Goal: Information Seeking & Learning: Learn about a topic

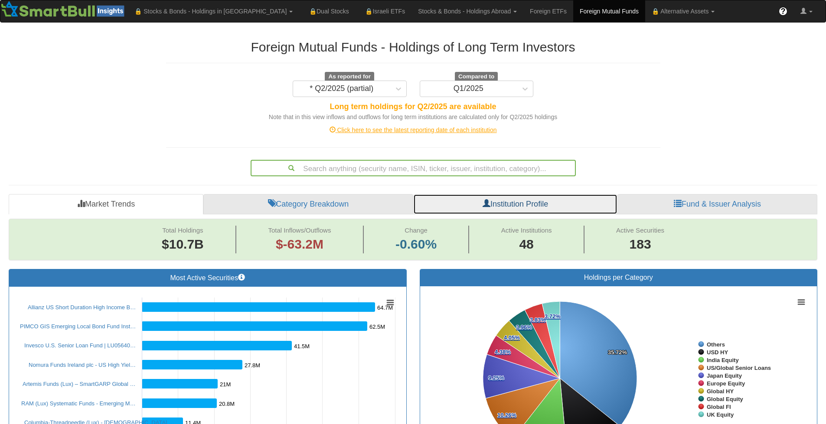
click at [518, 207] on link "Institution Profile" at bounding box center [515, 204] width 204 height 21
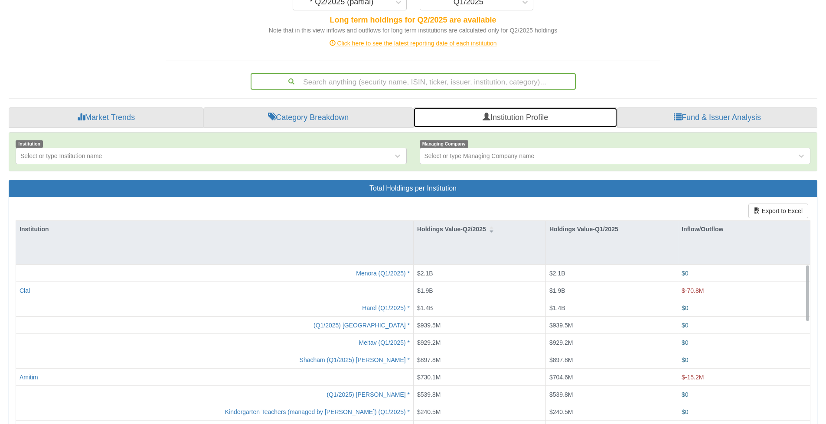
scroll to position [43, 0]
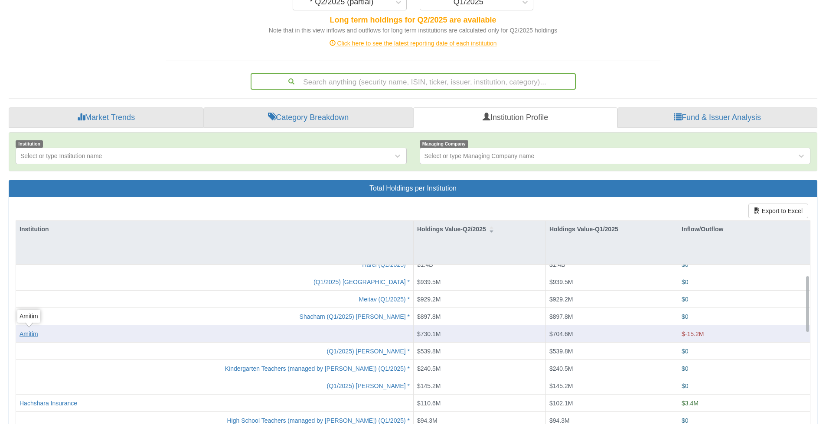
click at [28, 335] on body "Toggle navigation 🔒 Stocks & Bonds - Holdings in IL Stocks Bonds Stocks & Bonds…" at bounding box center [413, 204] width 826 height 583
click at [34, 333] on div "Amitim" at bounding box center [29, 333] width 19 height 9
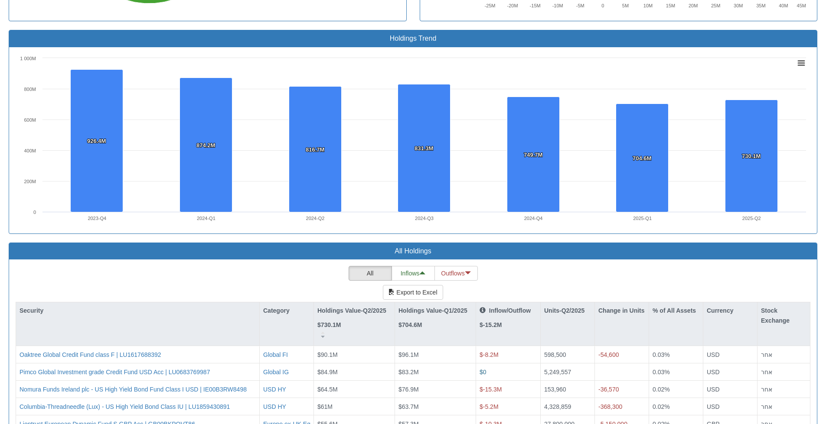
scroll to position [650, 0]
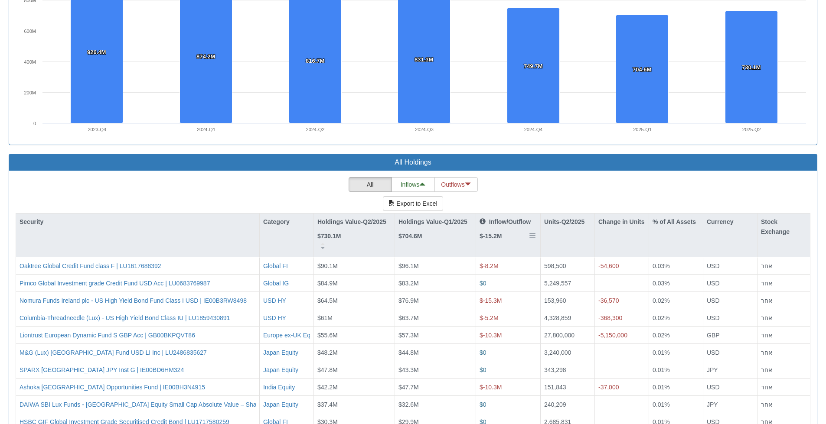
click at [505, 245] on div "Inflow/Outflow $-15.2M" at bounding box center [508, 234] width 64 height 40
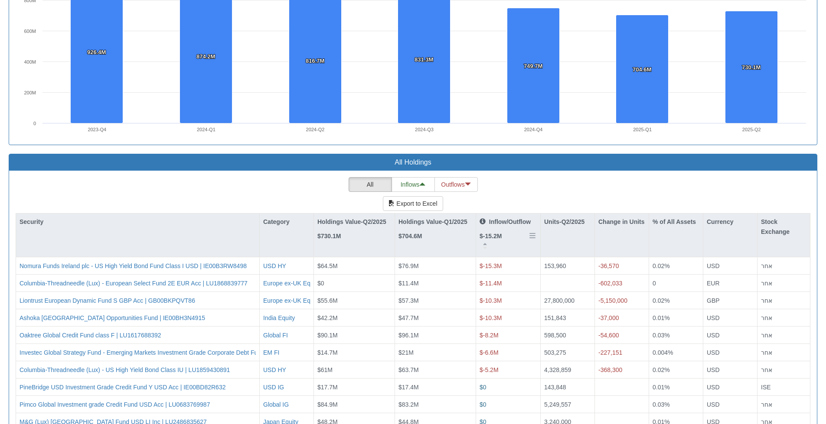
click at [518, 249] on div "Inflow/Outflow $-15.2M" at bounding box center [508, 234] width 64 height 40
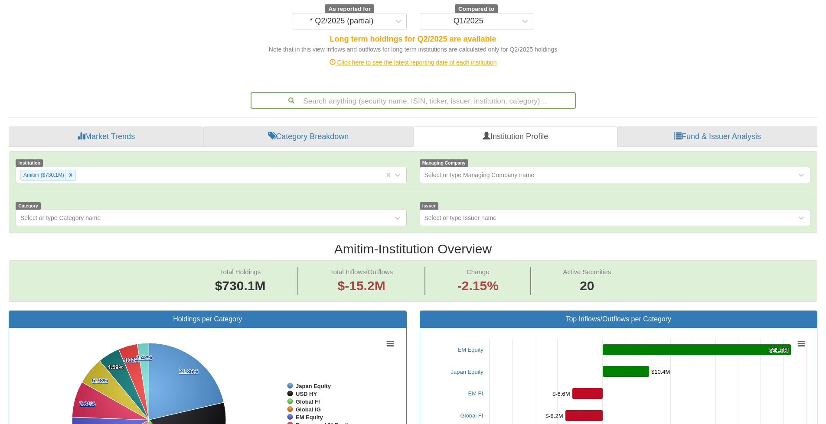
scroll to position [0, 0]
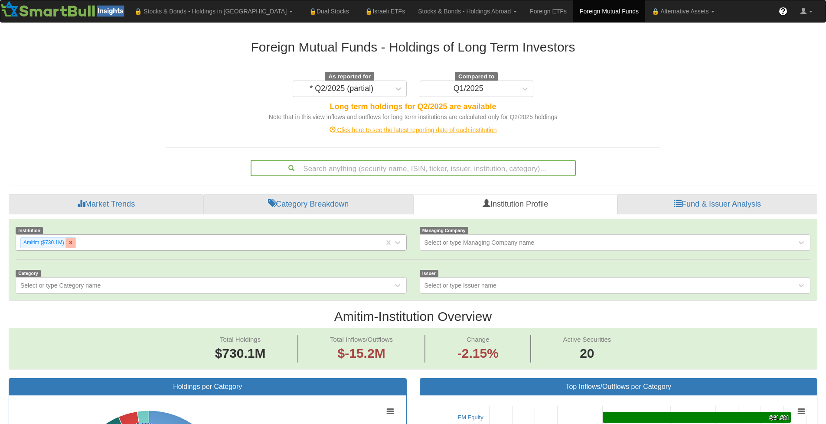
click at [72, 241] on icon at bounding box center [71, 243] width 6 height 6
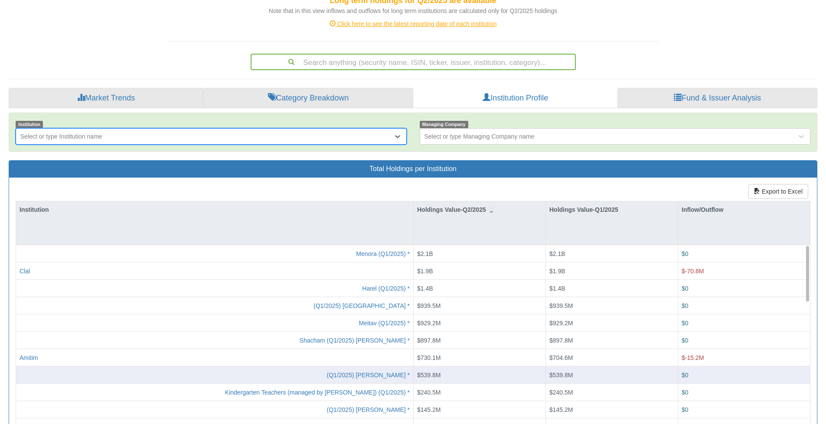
scroll to position [130, 0]
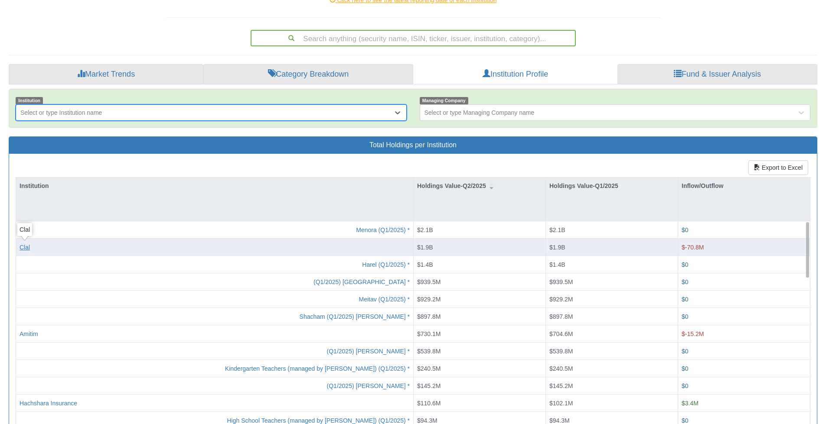
click at [26, 246] on div "Clal" at bounding box center [25, 247] width 10 height 9
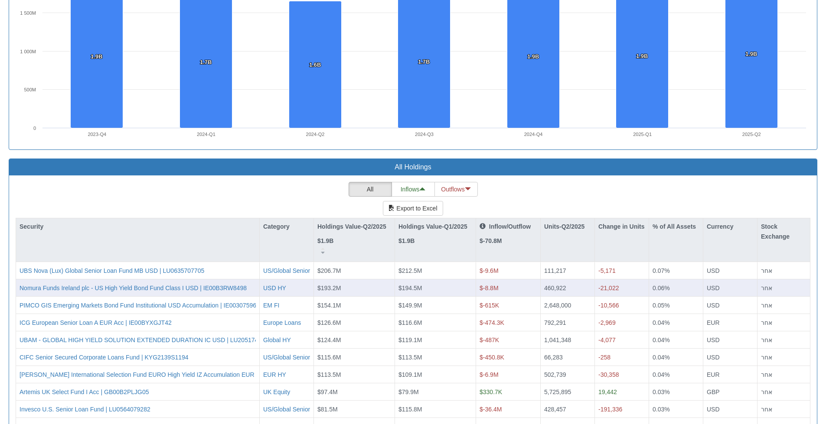
scroll to position [650, 0]
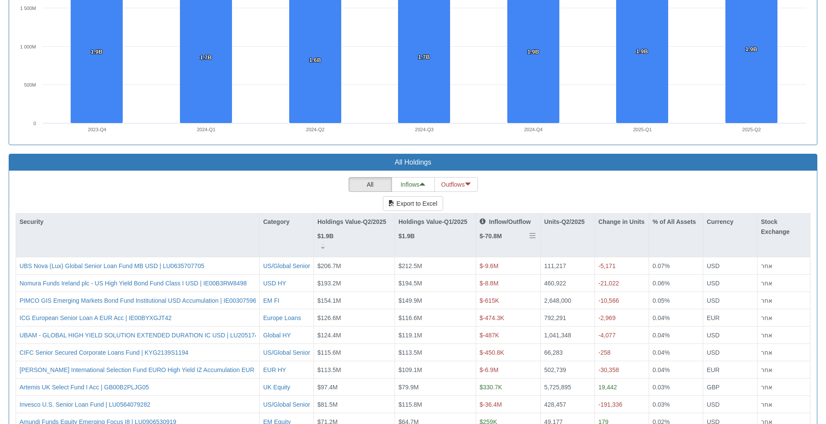
click at [499, 247] on div "Inflow/Outflow $-70.8M" at bounding box center [508, 234] width 64 height 40
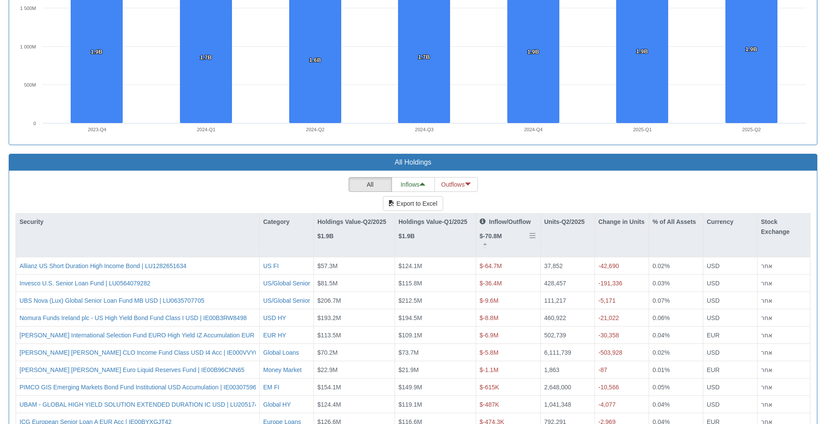
click at [499, 247] on div "Inflow/Outflow $-70.8M" at bounding box center [508, 234] width 64 height 40
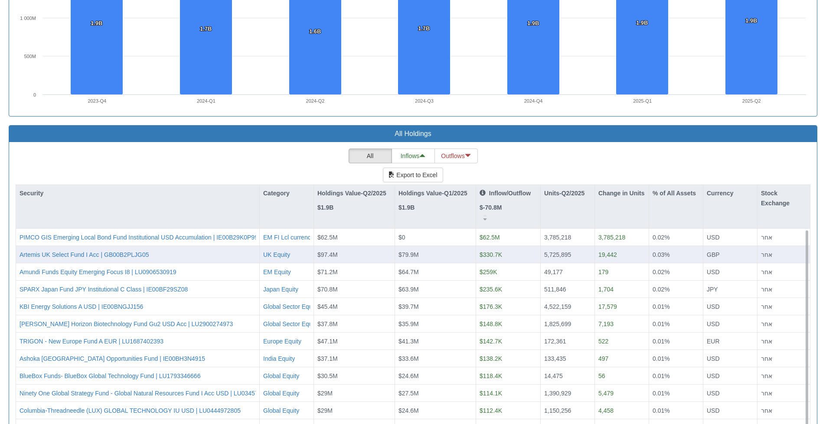
scroll to position [694, 0]
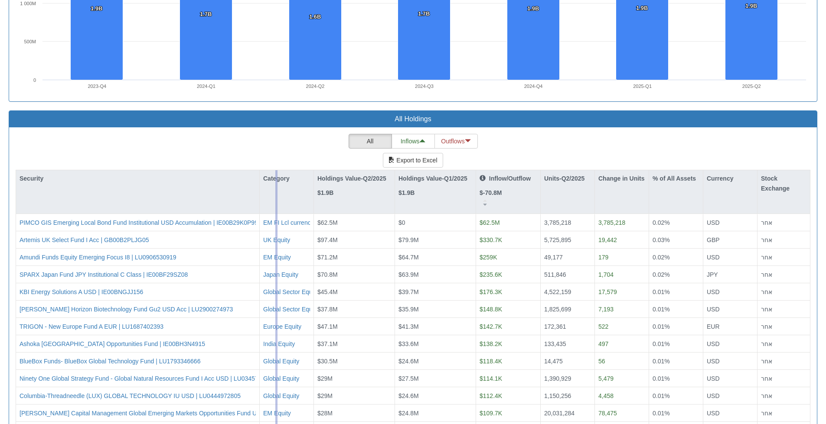
drag, startPoint x: 259, startPoint y: 205, endPoint x: 280, endPoint y: 201, distance: 22.0
click at [280, 201] on div "Security Category Holdings Value-Q2/2025 $1.9B Holdings Value-Q1/2025 $1.9B Inf…" at bounding box center [413, 324] width 795 height 308
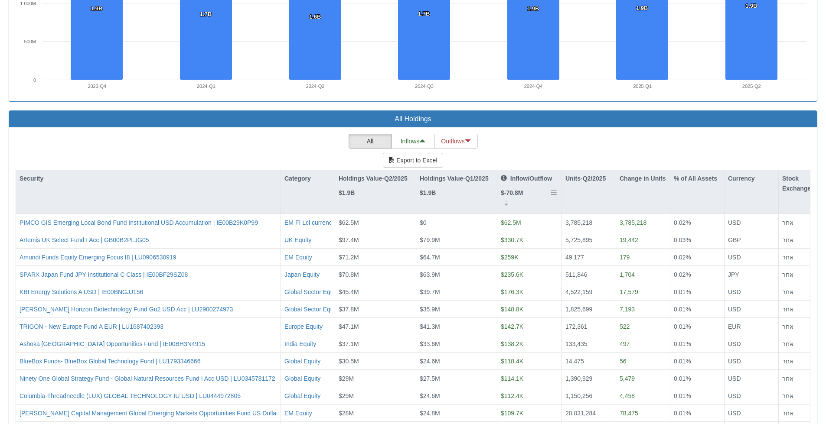
click at [538, 204] on div "Inflow/Outflow $-70.8M" at bounding box center [529, 190] width 64 height 40
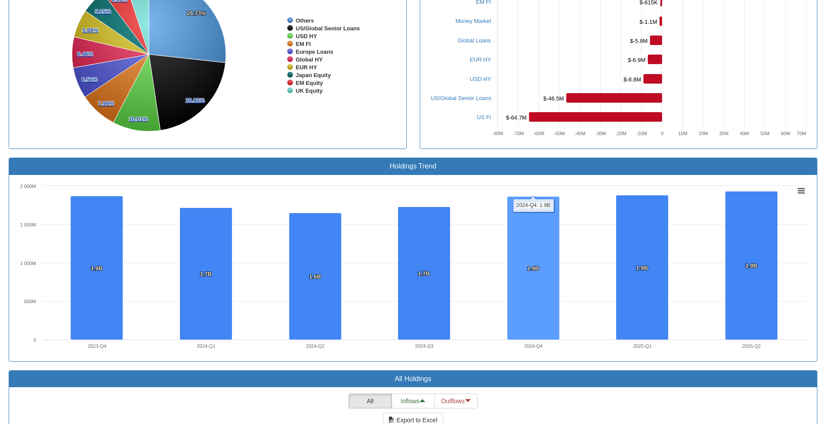
scroll to position [173, 0]
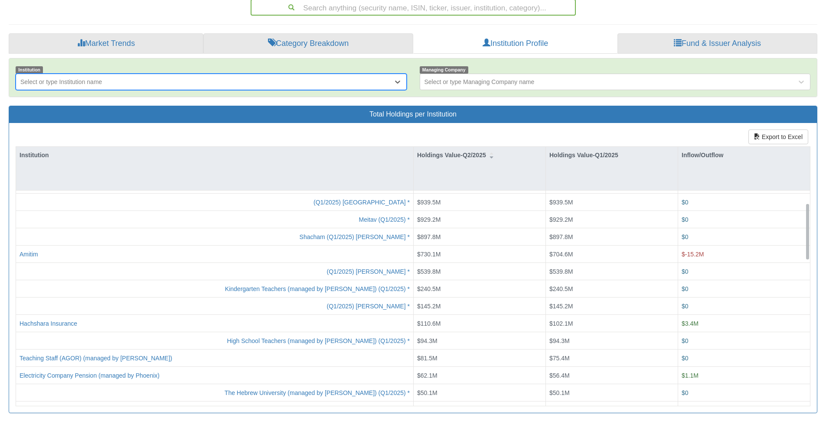
scroll to position [87, 0]
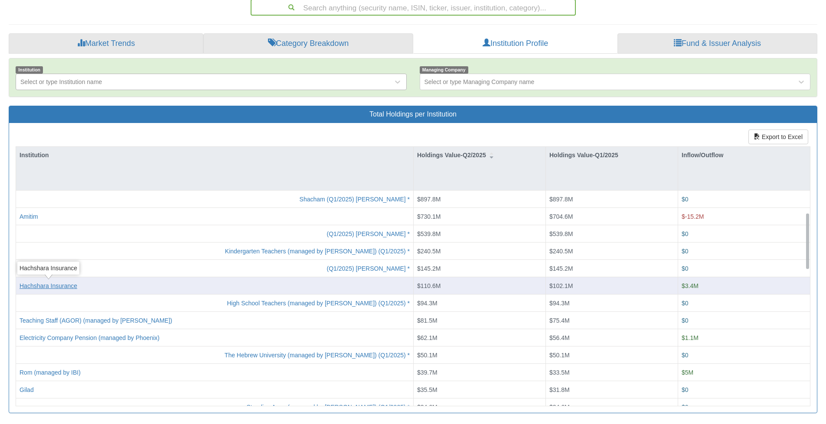
click at [62, 286] on div "Hachshara Insurance" at bounding box center [49, 285] width 58 height 9
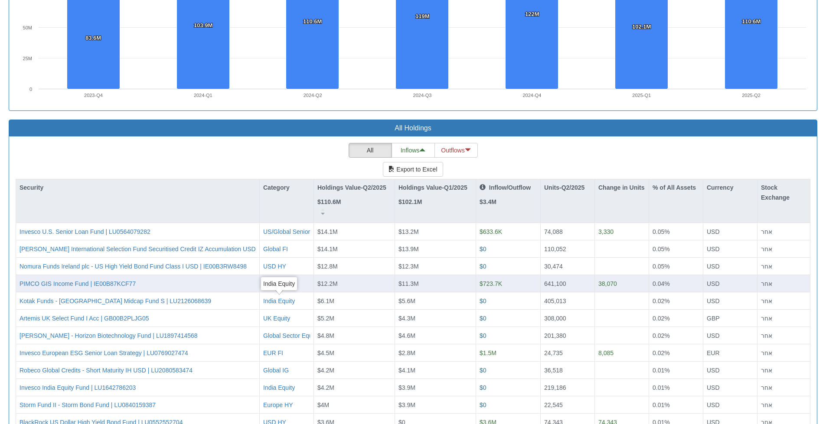
scroll to position [694, 0]
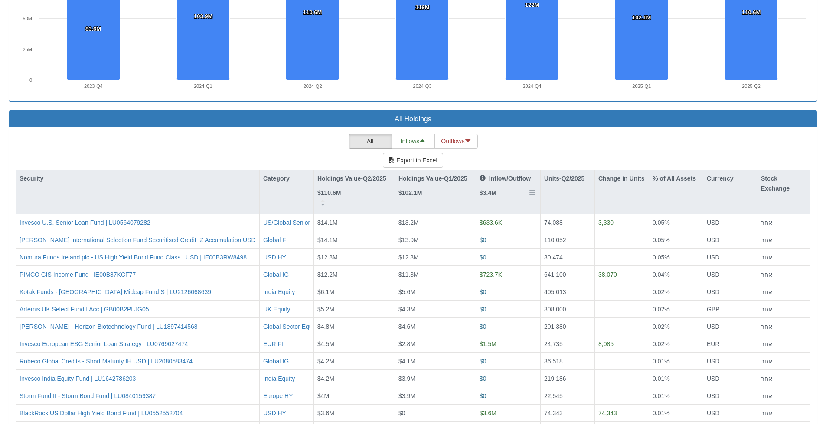
click at [514, 199] on div "Inflow/Outflow $3.4M" at bounding box center [508, 190] width 64 height 40
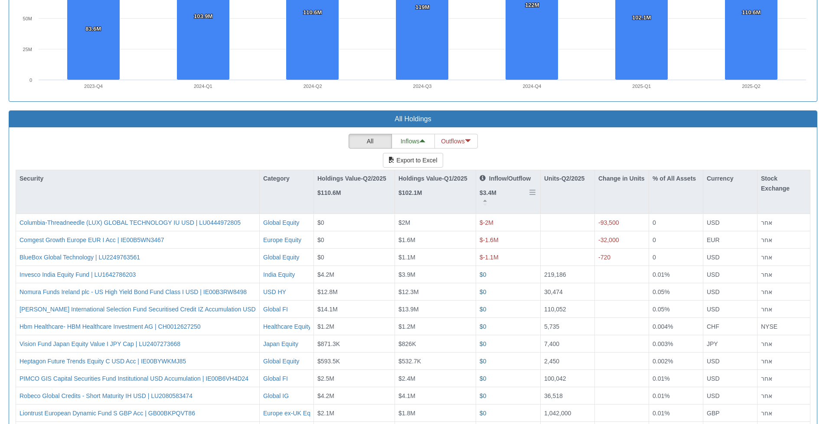
click at [514, 199] on div "Inflow/Outflow $3.4M" at bounding box center [508, 190] width 64 height 40
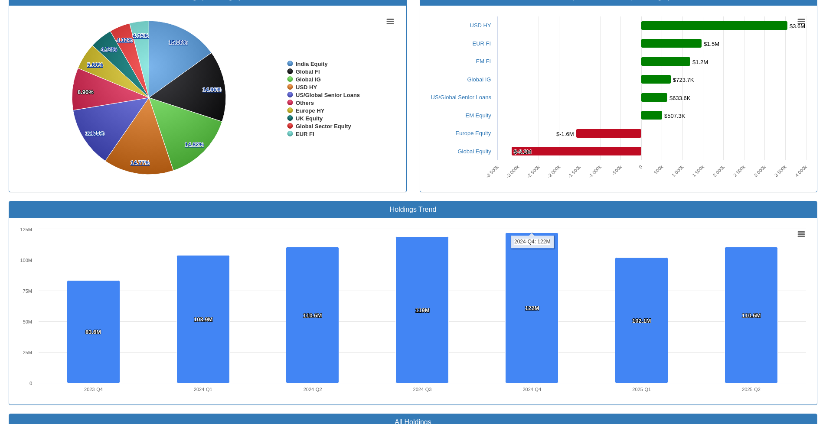
scroll to position [130, 0]
